Goal: Task Accomplishment & Management: Manage account settings

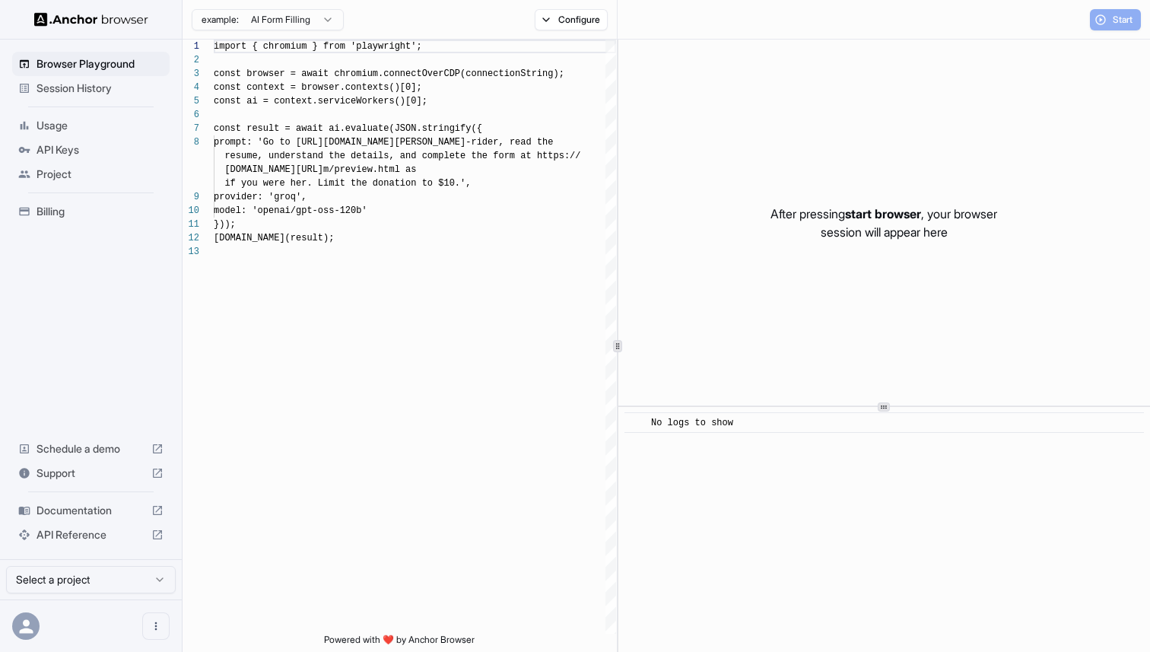
scroll to position [96, 0]
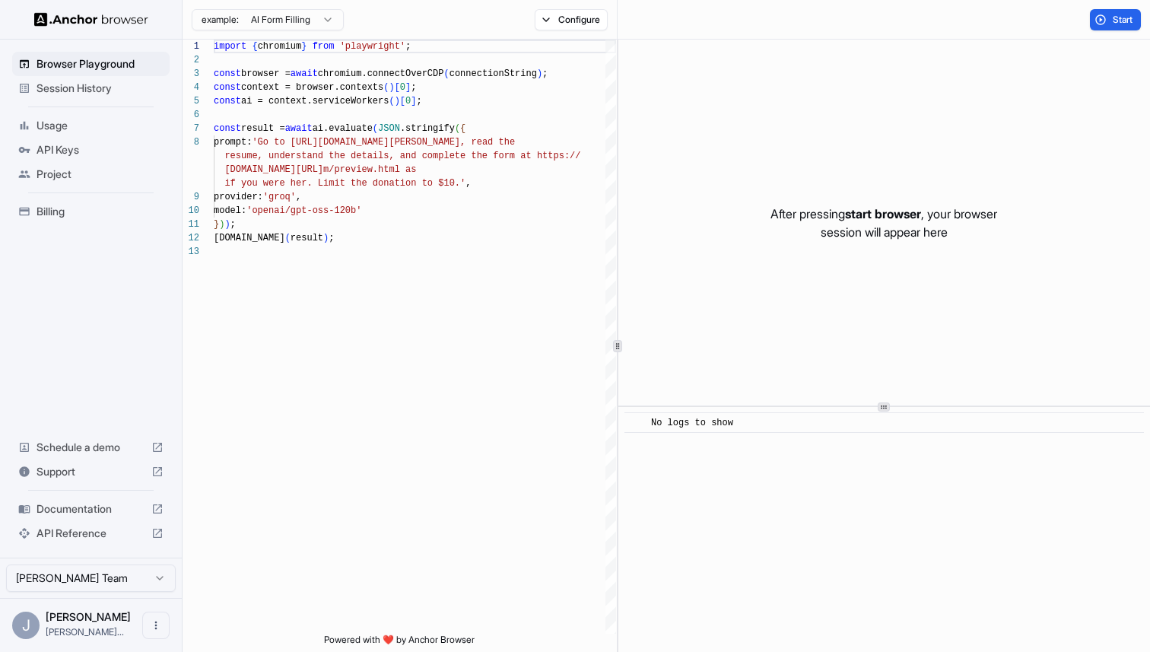
drag, startPoint x: 84, startPoint y: 635, endPoint x: 138, endPoint y: 629, distance: 55.1
click at [87, 635] on span "john@anchorbro..." at bounding box center [85, 631] width 78 height 11
click at [141, 629] on div "J John Marbach john@anchorbro..." at bounding box center [91, 625] width 182 height 54
click at [154, 628] on icon "Open menu" at bounding box center [156, 625] width 12 height 12
click at [130, 623] on div at bounding box center [127, 625] width 61 height 15
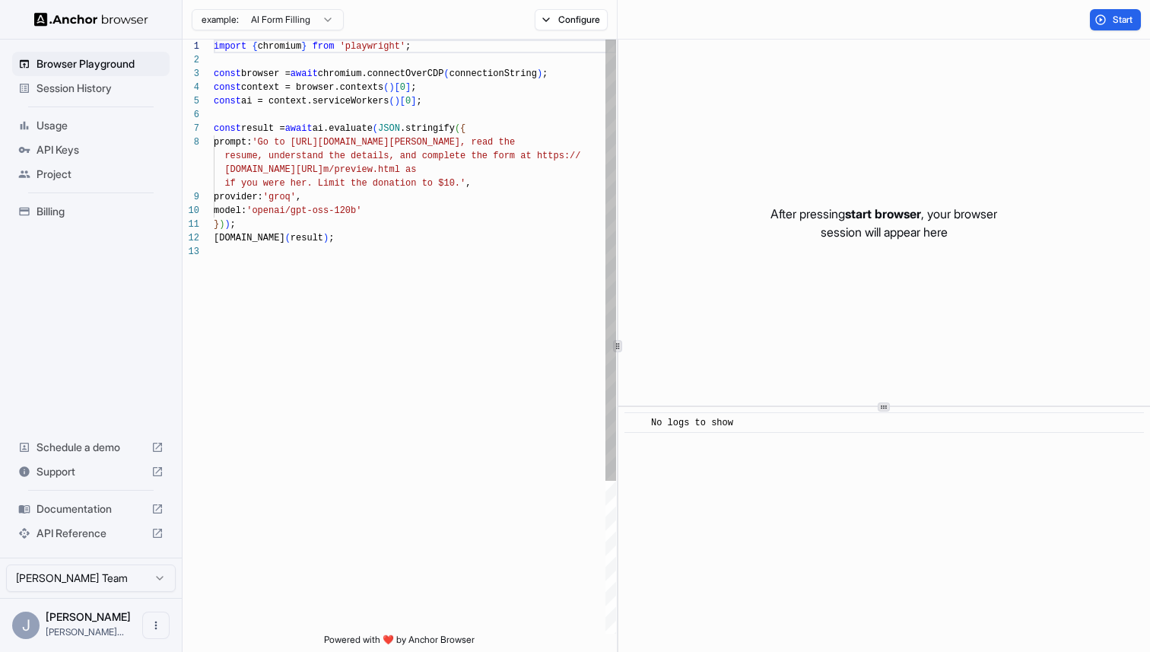
scroll to position [96, 0]
click at [102, 24] on img at bounding box center [91, 19] width 114 height 14
click at [148, 616] on button "Open menu" at bounding box center [155, 624] width 27 height 27
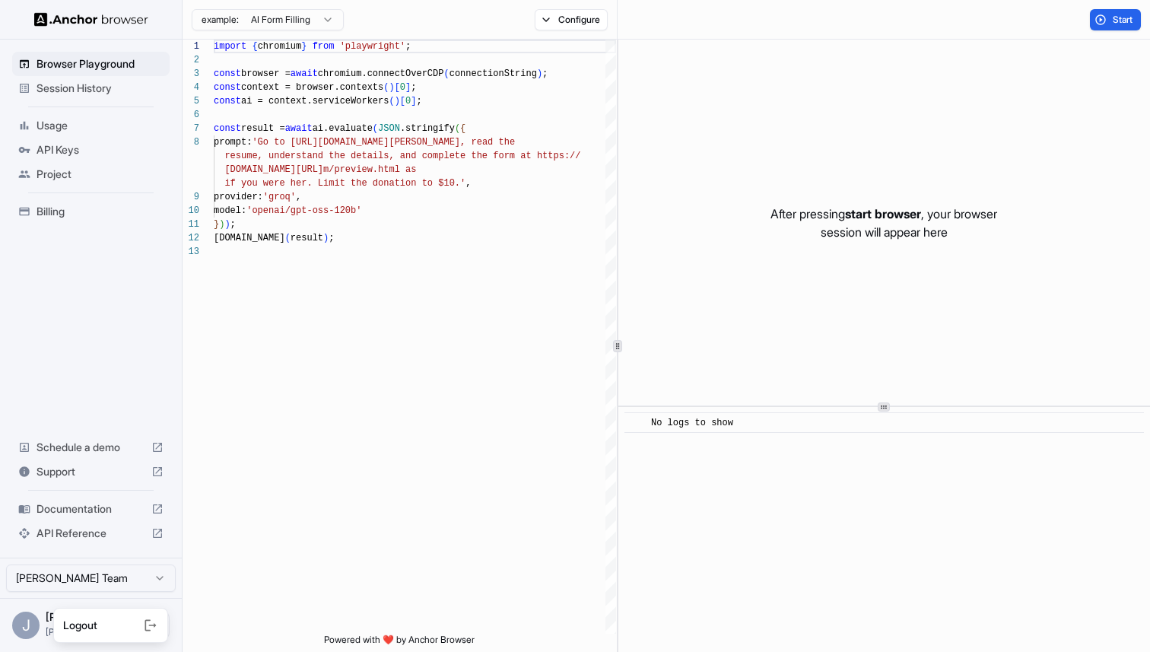
click at [113, 630] on div at bounding box center [127, 625] width 61 height 15
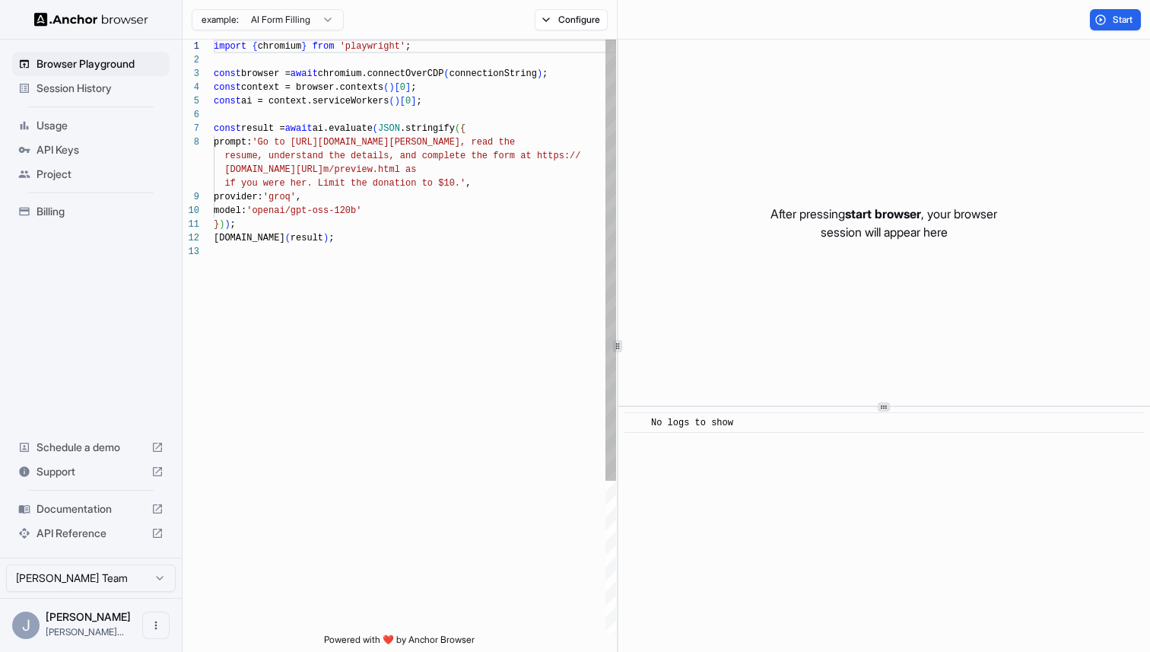
scroll to position [96, 0]
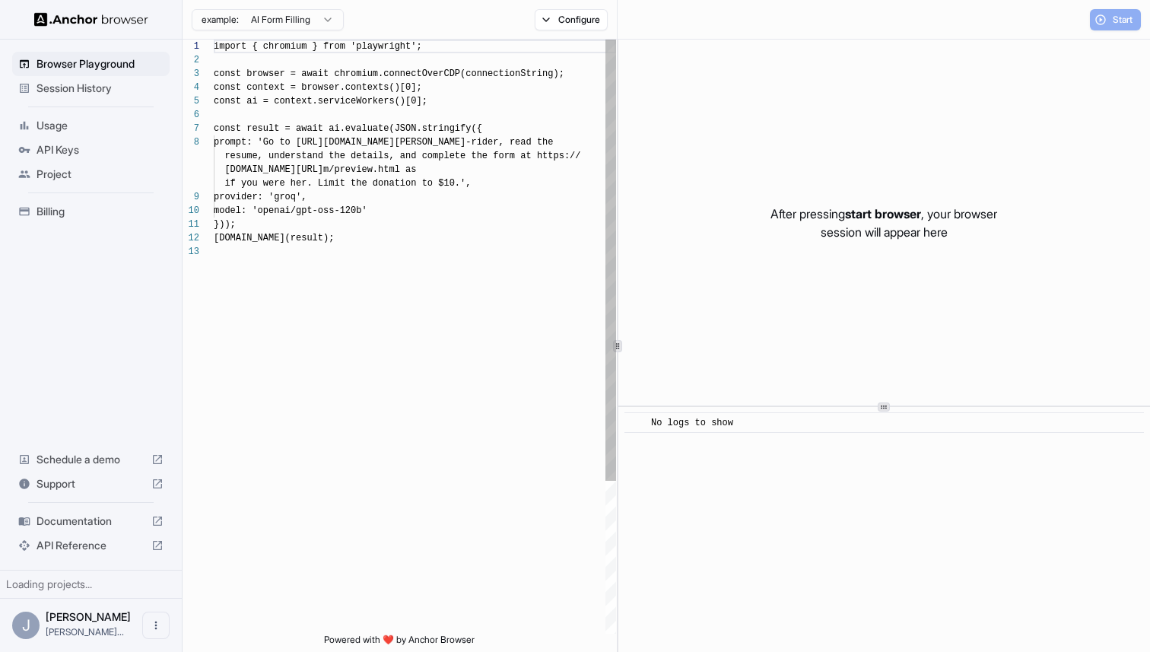
scroll to position [96, 0]
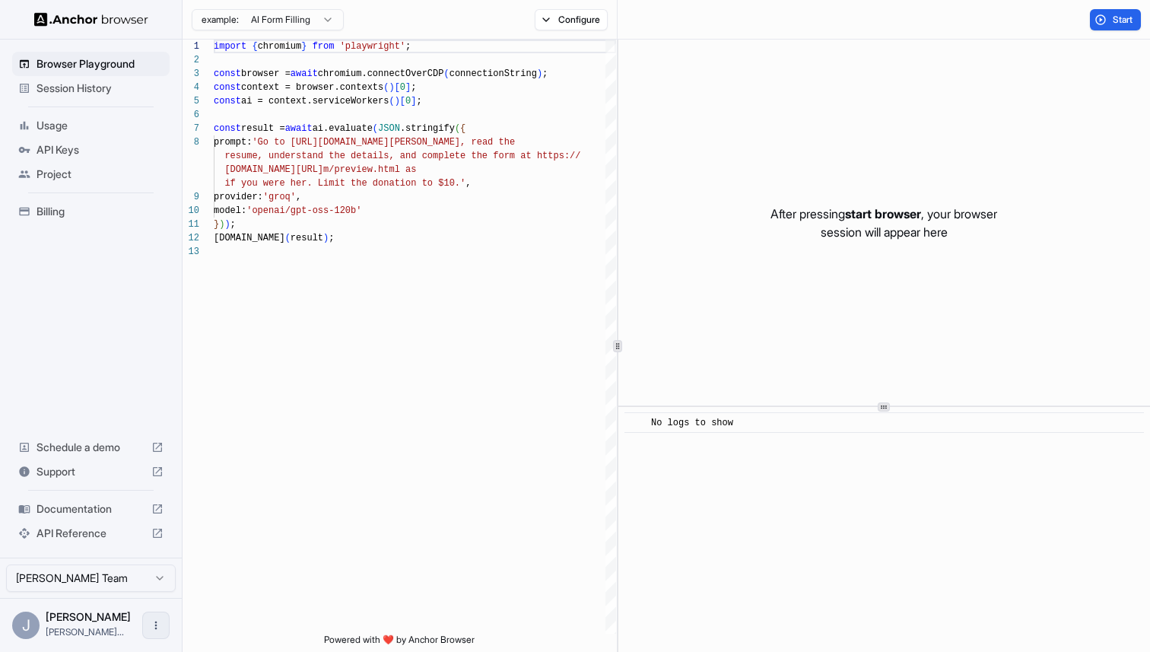
click at [152, 633] on button "Open menu" at bounding box center [155, 624] width 27 height 27
click at [141, 629] on div at bounding box center [127, 625] width 61 height 15
click at [144, 591] on html "Browser Playground Session History Usage API Keys Project Billing Schedule a de…" at bounding box center [575, 326] width 1150 height 652
drag, startPoint x: 47, startPoint y: 421, endPoint x: 66, endPoint y: 449, distance: 34.0
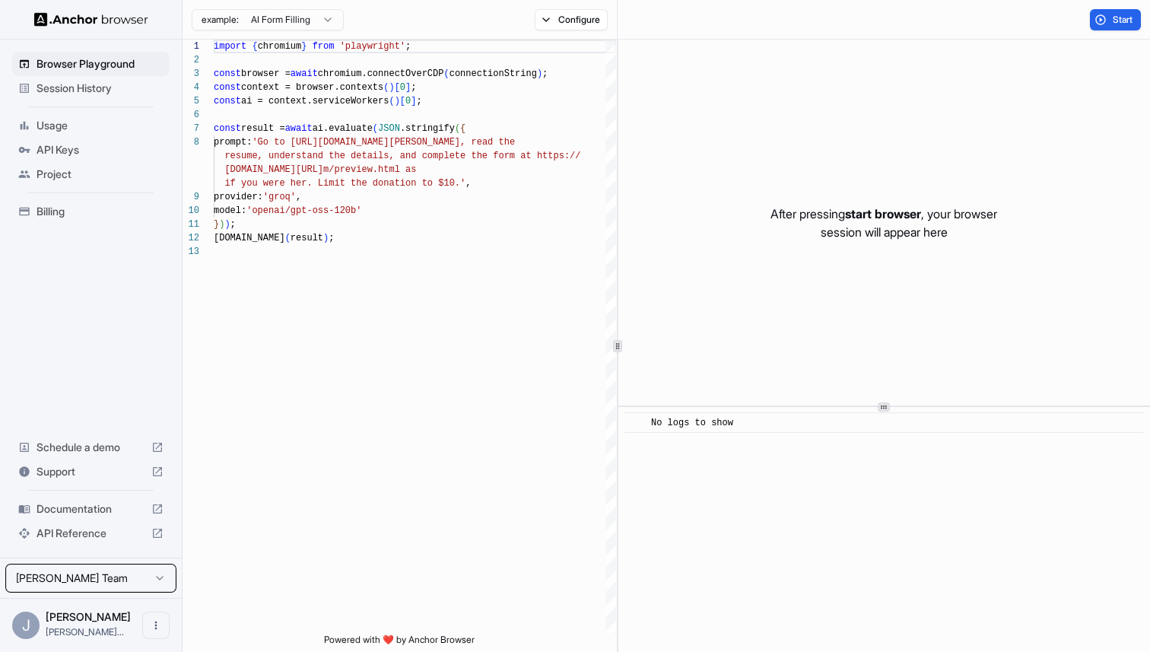
click at [47, 421] on html "Browser Playground Session History Usage API Keys Project Billing Schedule a de…" at bounding box center [575, 326] width 1150 height 652
click at [73, 31] on div at bounding box center [91, 19] width 182 height 39
click at [71, 24] on img at bounding box center [91, 19] width 114 height 14
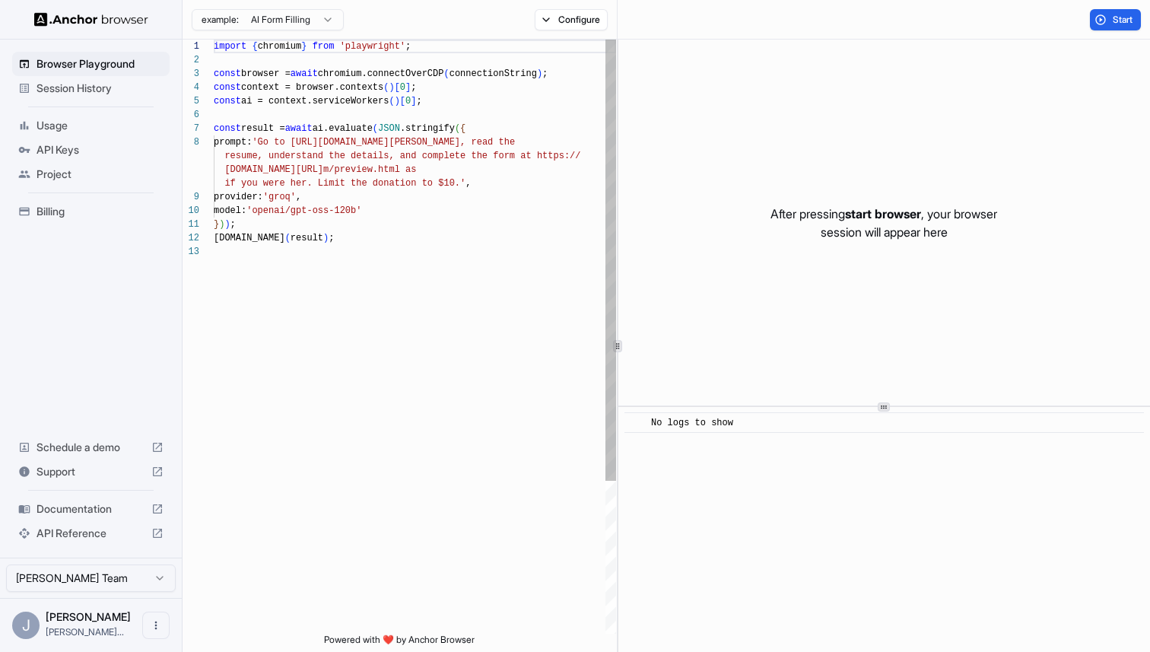
scroll to position [96, 0]
click at [105, 627] on span "[PERSON_NAME]..." at bounding box center [85, 631] width 78 height 11
click at [151, 618] on button "Open menu" at bounding box center [155, 624] width 27 height 27
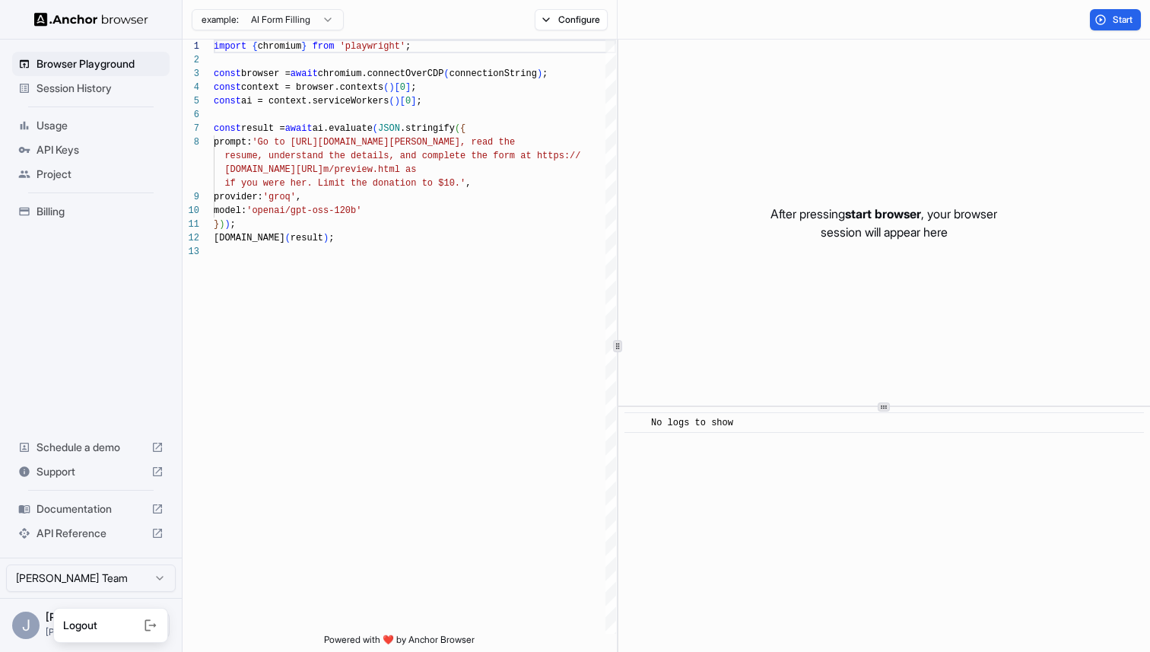
click at [156, 625] on icon at bounding box center [153, 625] width 8 height 4
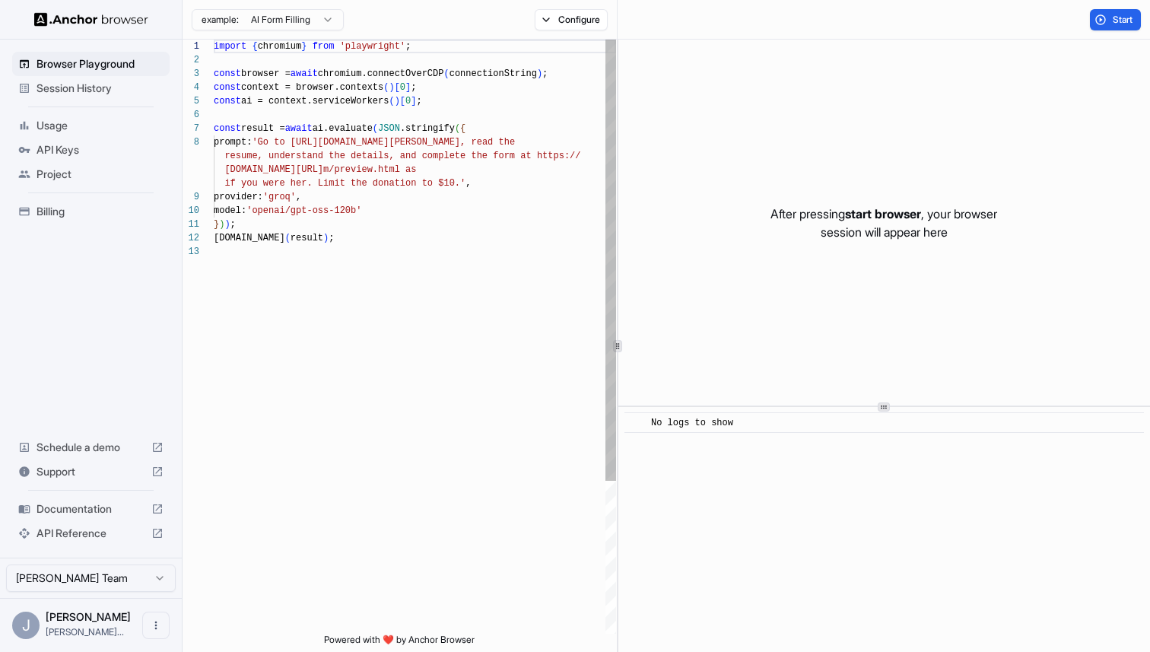
scroll to position [96, 0]
click at [141, 586] on html "Browser Playground Session History Usage API Keys Project Billing Schedule a de…" at bounding box center [575, 326] width 1150 height 652
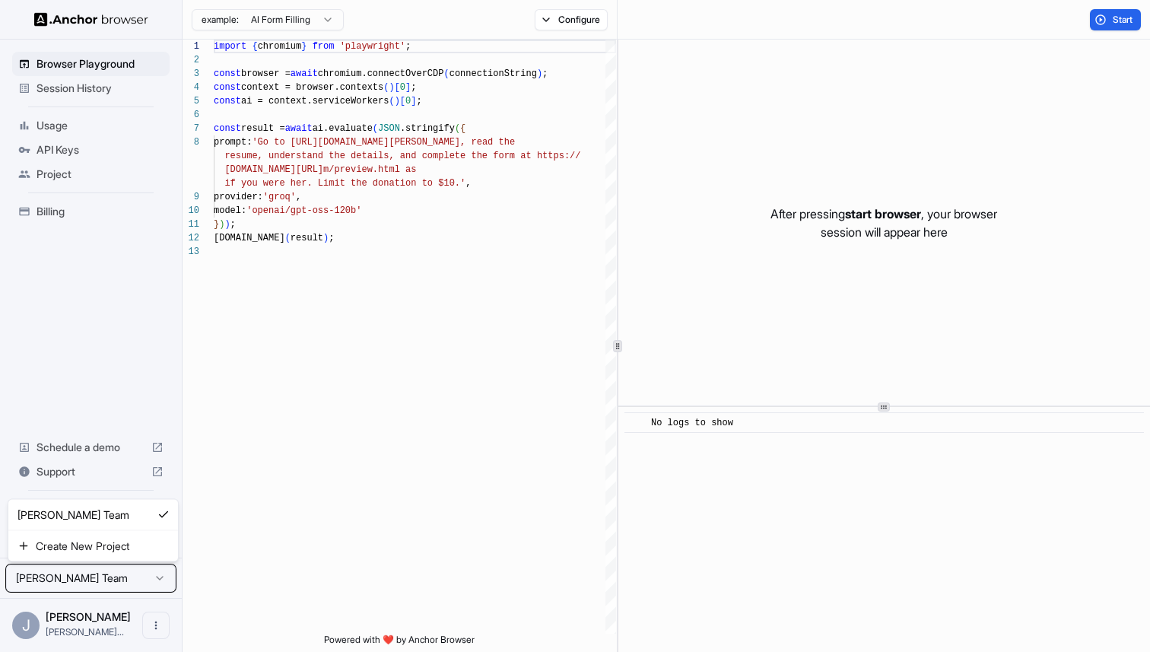
click at [137, 448] on html "Browser Playground Session History Usage API Keys Project Billing Schedule a de…" at bounding box center [575, 326] width 1150 height 652
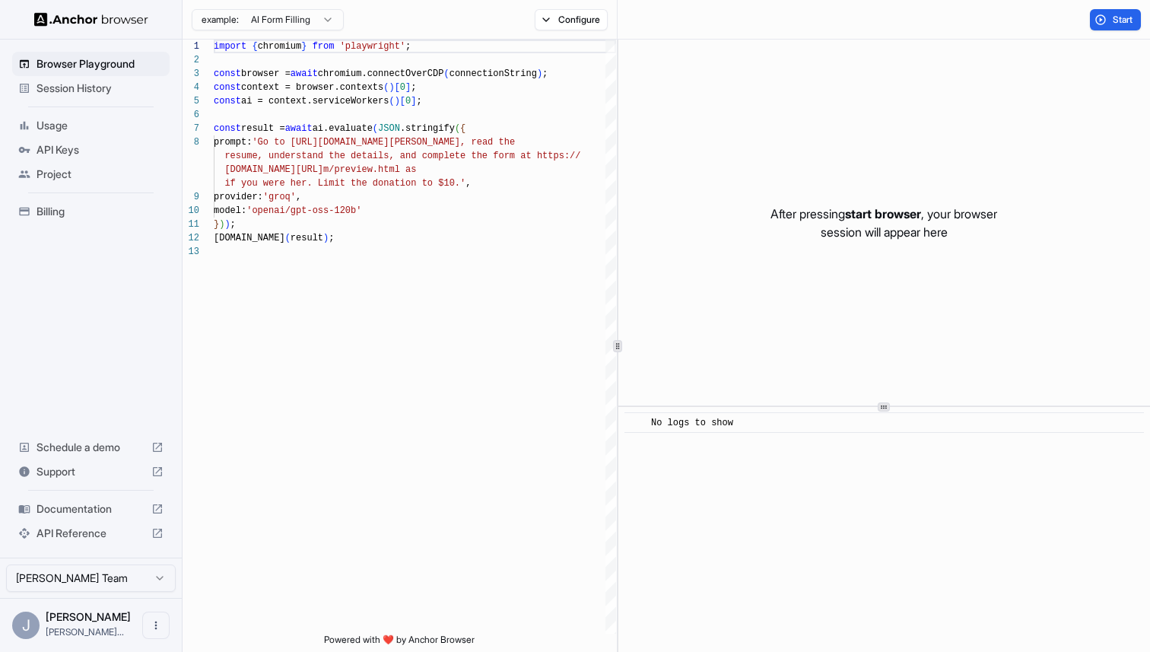
click at [24, 623] on div "J" at bounding box center [25, 624] width 27 height 27
click at [104, 630] on span "[PERSON_NAME]..." at bounding box center [85, 631] width 78 height 11
click at [142, 627] on button "Open menu" at bounding box center [155, 624] width 27 height 27
click at [125, 627] on div at bounding box center [127, 625] width 61 height 15
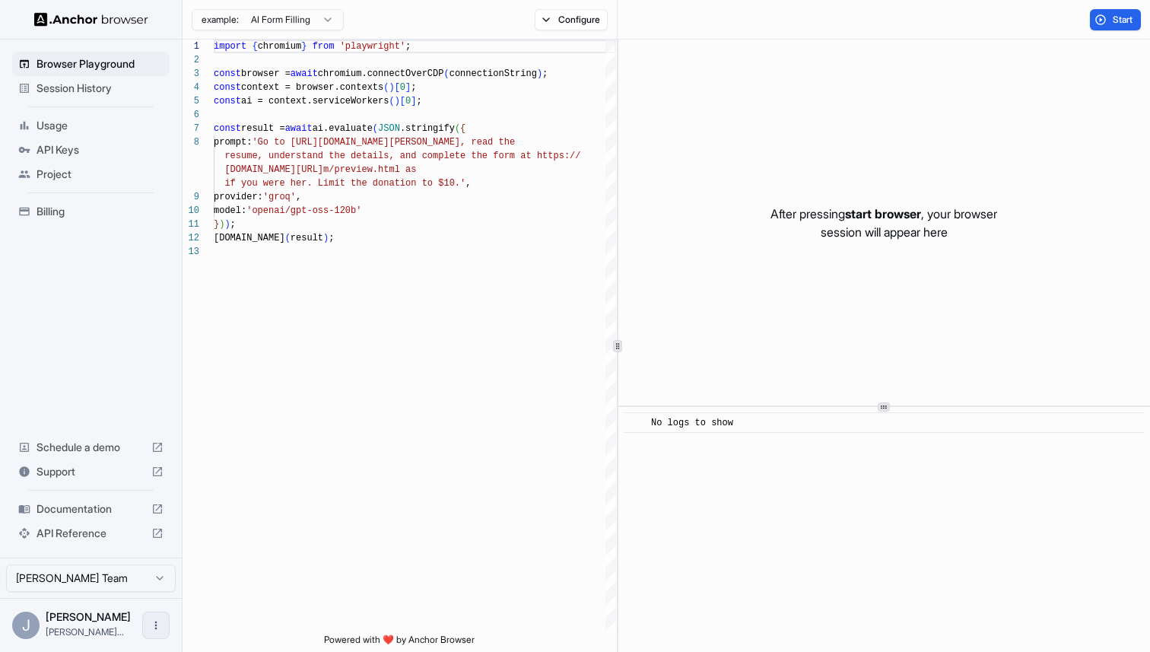
click at [157, 619] on icon "Open menu" at bounding box center [156, 625] width 12 height 12
click at [119, 625] on div at bounding box center [127, 625] width 61 height 15
click at [156, 619] on icon "Open menu" at bounding box center [156, 625] width 12 height 12
click at [122, 619] on div at bounding box center [127, 625] width 61 height 15
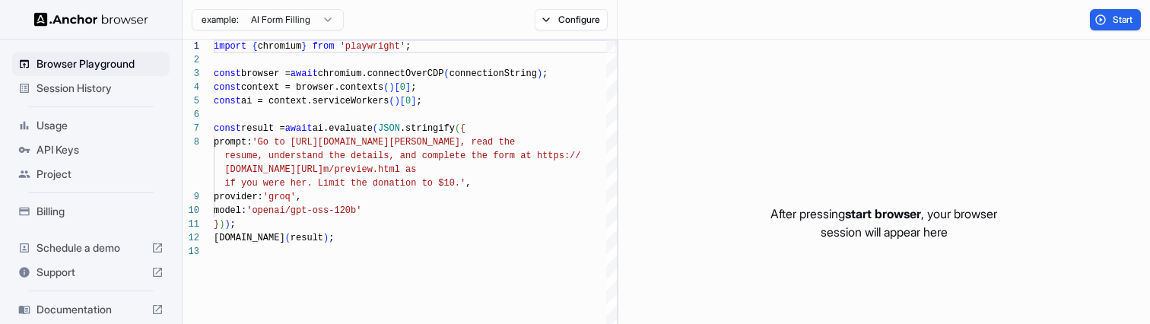
scroll to position [128, 0]
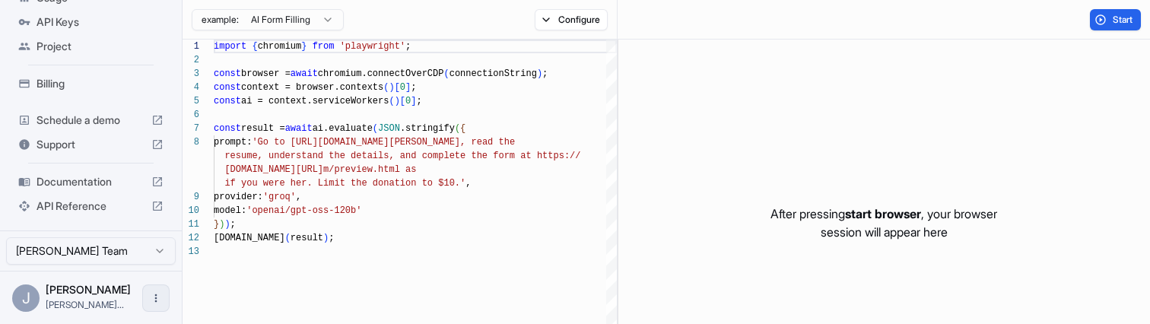
click at [142, 291] on button "Open menu" at bounding box center [155, 297] width 27 height 27
click at [118, 294] on div at bounding box center [127, 297] width 61 height 15
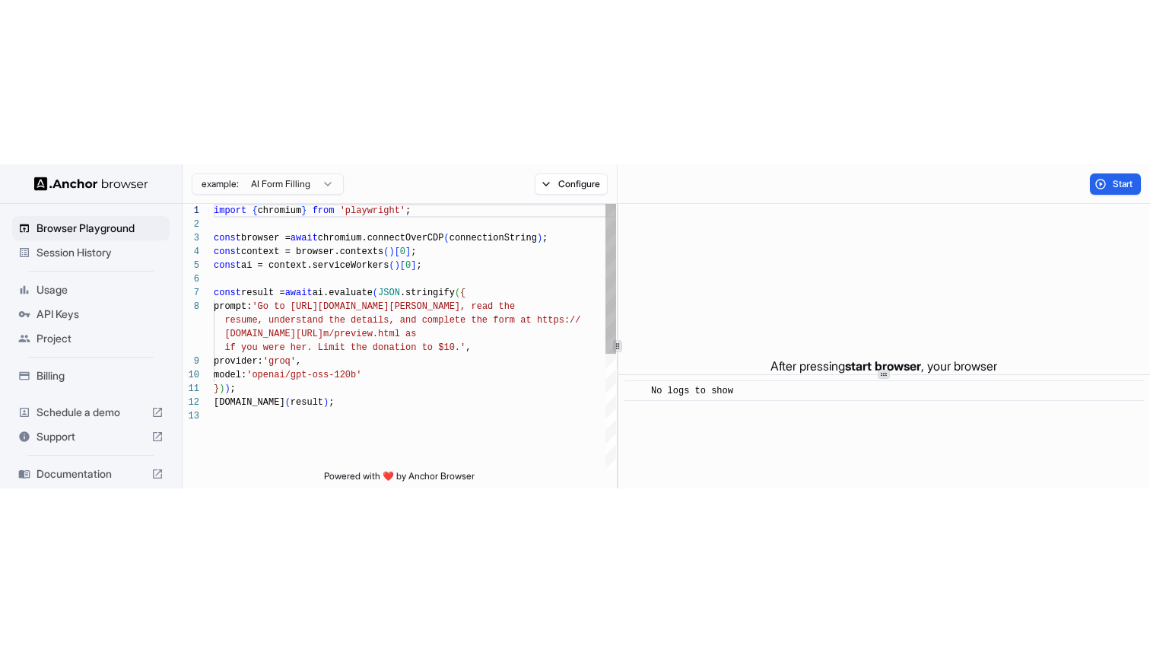
scroll to position [96, 0]
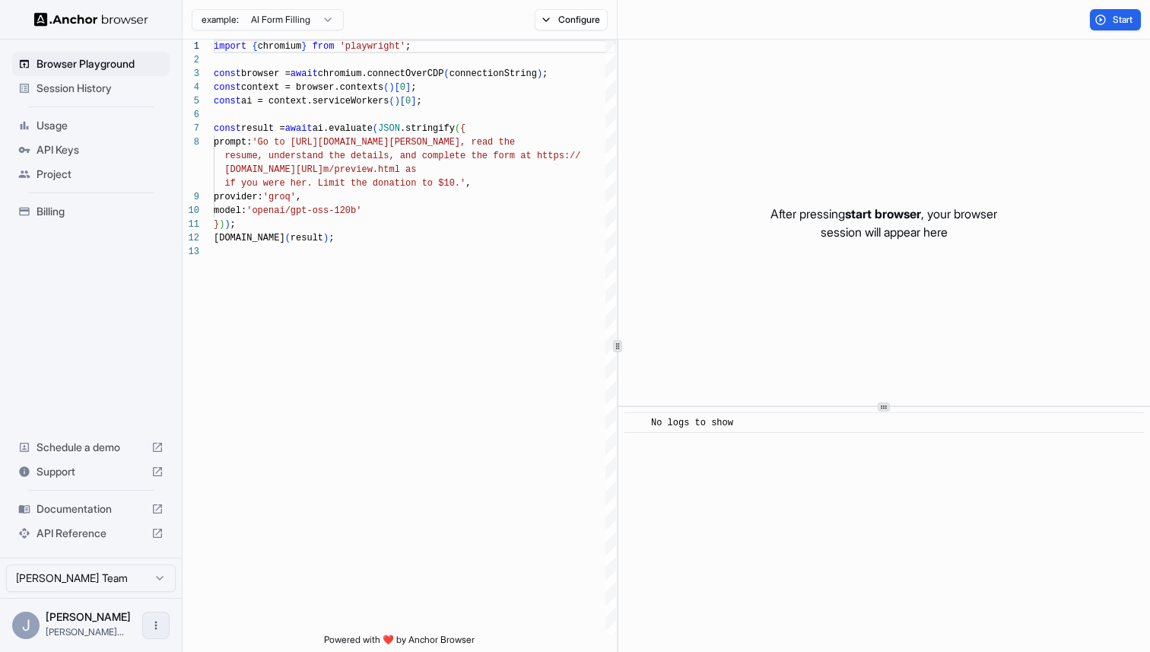
click at [156, 323] on icon "Open menu" at bounding box center [156, 625] width 12 height 12
click at [186, 323] on div at bounding box center [575, 326] width 1150 height 652
click at [157, 323] on icon "Open menu" at bounding box center [156, 625] width 12 height 12
click at [143, 323] on div at bounding box center [127, 625] width 61 height 15
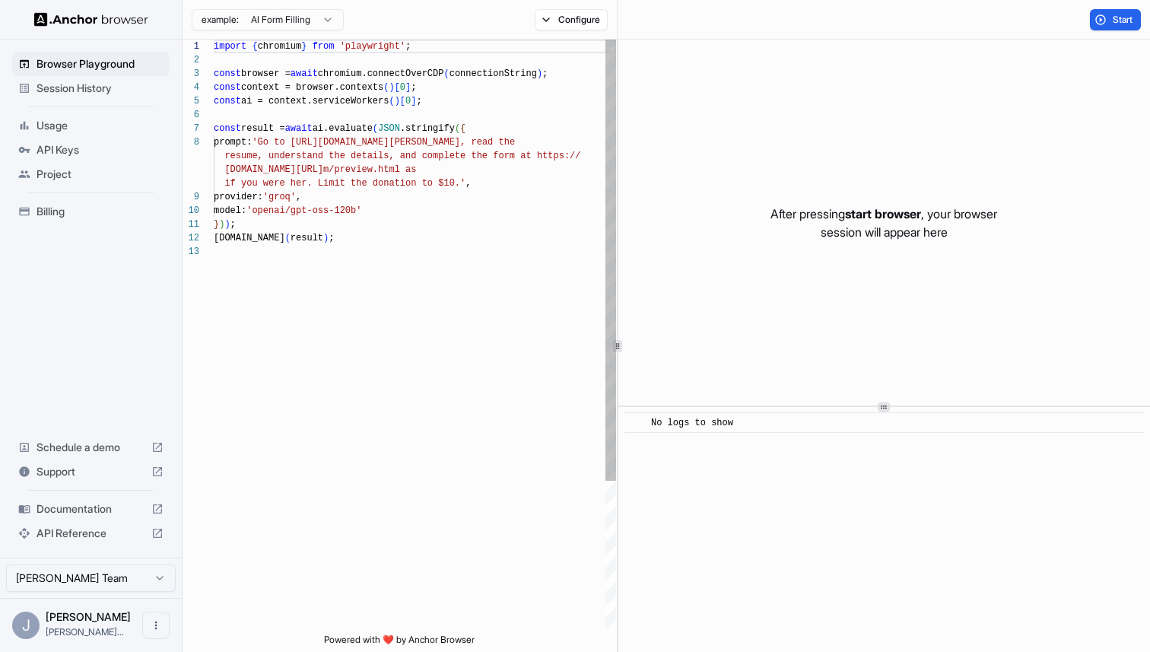
scroll to position [96, 0]
click at [142, 630] on button "Open menu" at bounding box center [155, 624] width 27 height 27
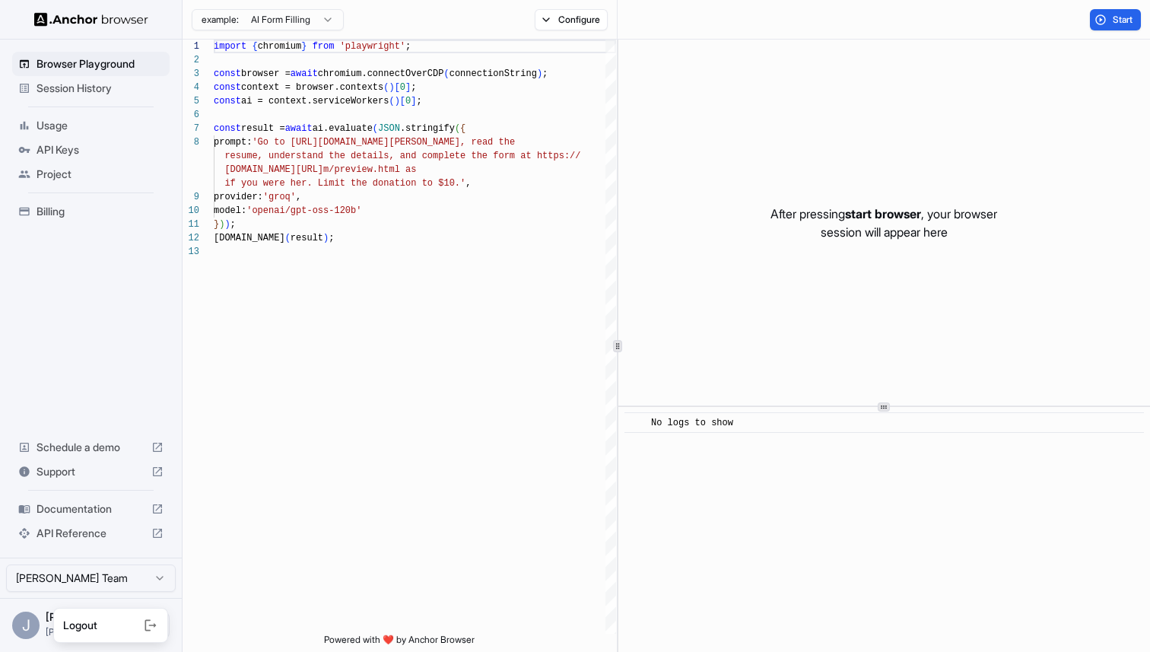
click at [133, 630] on div at bounding box center [127, 625] width 61 height 15
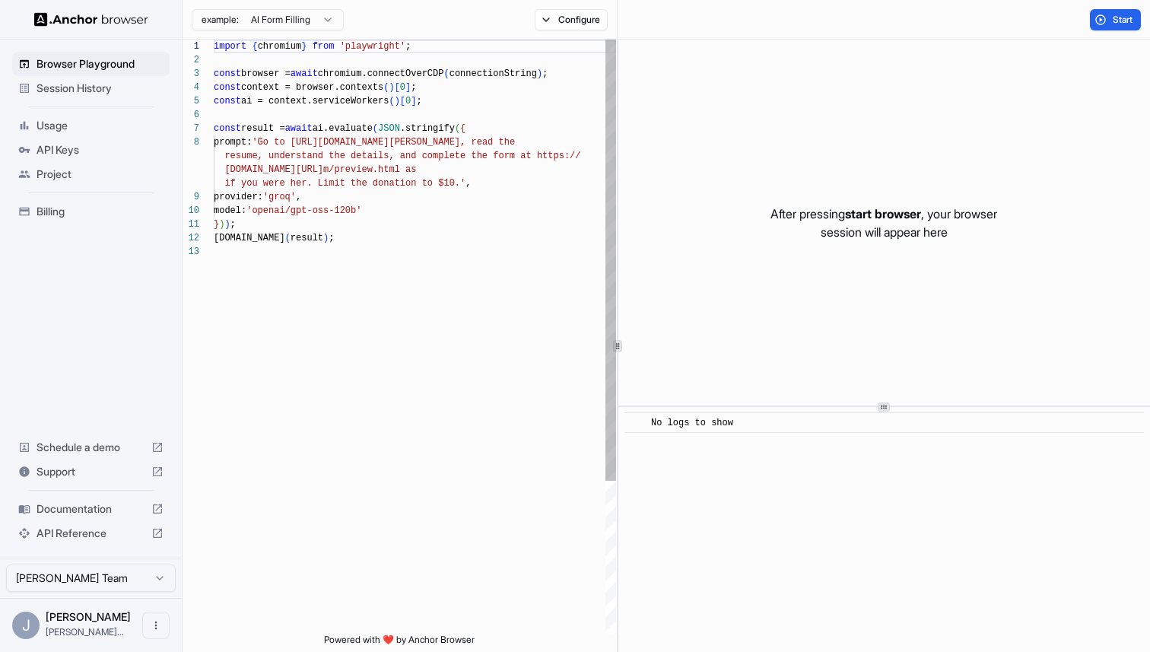
scroll to position [96, 0]
